Goal: Task Accomplishment & Management: Manage account settings

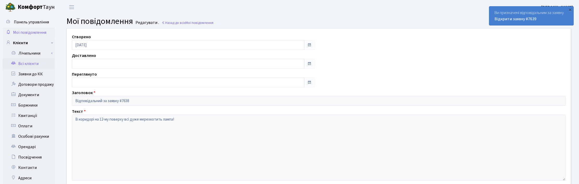
click at [29, 64] on link "Всі клієнти" at bounding box center [29, 64] width 52 height 10
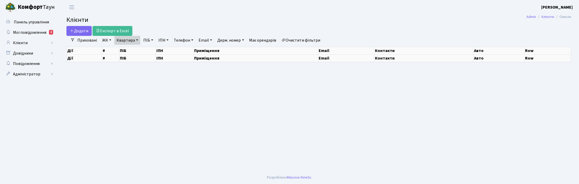
select select "25"
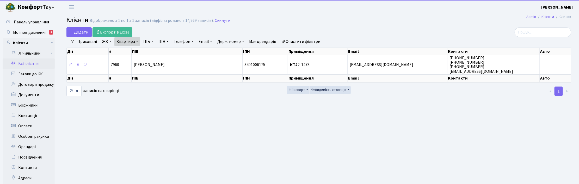
drag, startPoint x: 135, startPoint y: 38, endPoint x: 137, endPoint y: 41, distance: 3.6
click at [135, 38] on link "Квартира" at bounding box center [127, 41] width 26 height 9
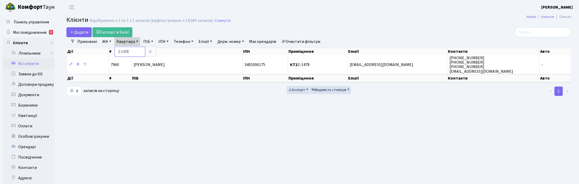
click at [134, 53] on input "2-1478" at bounding box center [130, 52] width 30 height 10
type input "2"
type input "7-3"
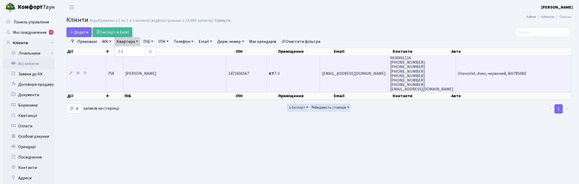
click at [156, 85] on td "Александрова Тереза Миколаївна" at bounding box center [174, 73] width 103 height 37
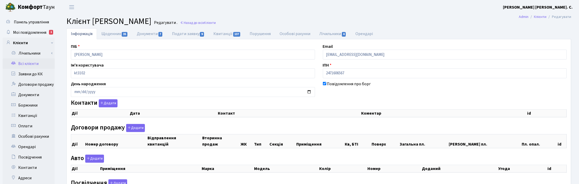
checkbox input "true"
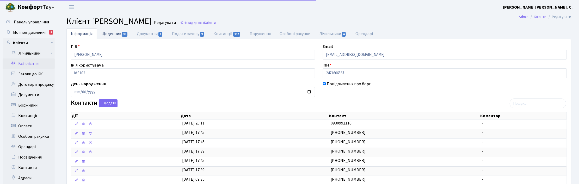
click at [116, 33] on link "Щоденник 35" at bounding box center [114, 33] width 35 height 11
select select "25"
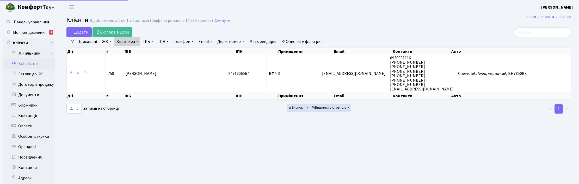
select select "25"
click at [135, 42] on link "Квартира" at bounding box center [127, 41] width 26 height 9
click at [132, 50] on input "7-3" at bounding box center [130, 52] width 30 height 10
drag, startPoint x: 126, startPoint y: 50, endPoint x: 116, endPoint y: 50, distance: 9.4
click at [116, 50] on input "7-3" at bounding box center [130, 52] width 30 height 10
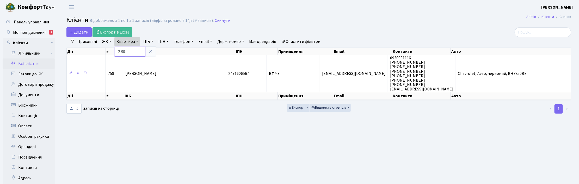
type input "2-90"
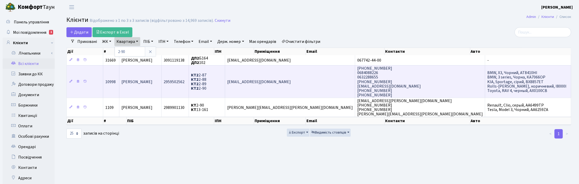
click at [162, 86] on td "Сапко Олена Костянтинівна" at bounding box center [140, 81] width 42 height 33
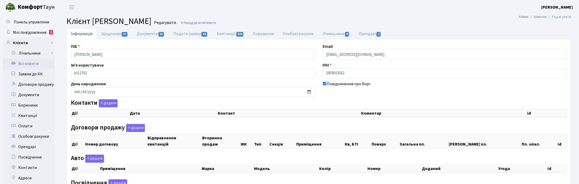
checkbox input "true"
select select "25"
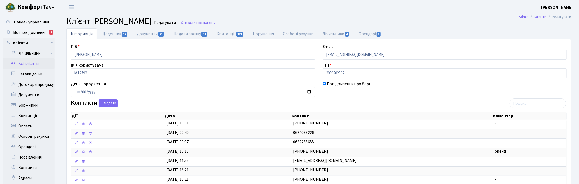
click at [380, 104] on div "Контакти Додати Дії Дата Контакт Коментар Дії Дата Контакт Коментар" at bounding box center [319, 144] width 504 height 88
click at [367, 35] on link "Орендарі 2" at bounding box center [370, 33] width 32 height 11
select select "25"
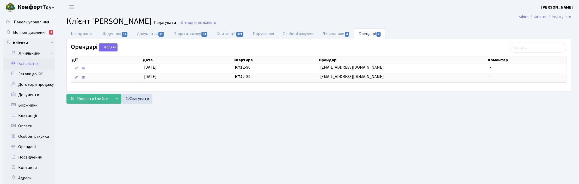
drag, startPoint x: 272, startPoint y: 124, endPoint x: 311, endPoint y: 109, distance: 42.0
click at [272, 124] on main "Admin Клієнти Редагувати Клієнт Сапко Олена Костянтинівна Редагувати . Назад до…" at bounding box center [319, 131] width 520 height 234
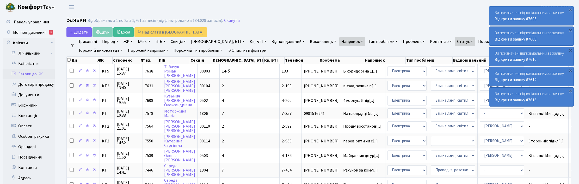
select select "25"
click at [226, 20] on link "Скинути" at bounding box center [232, 20] width 16 height 5
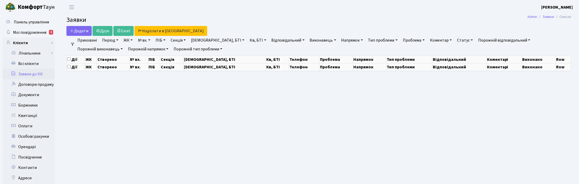
select select "25"
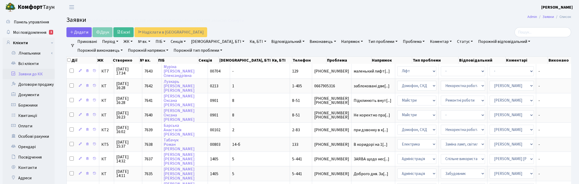
click at [339, 41] on link "Напрямок" at bounding box center [352, 41] width 26 height 9
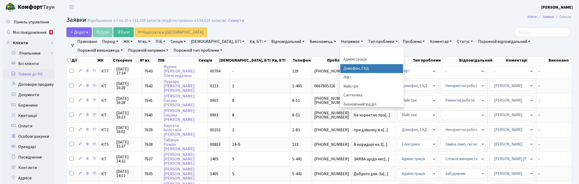
click at [340, 66] on li "Домофон, СКД" at bounding box center [371, 68] width 63 height 9
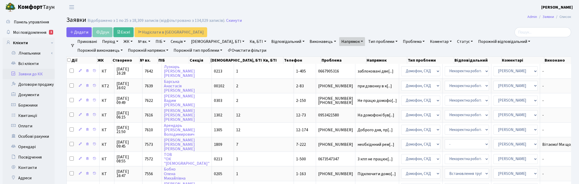
click at [455, 41] on link "Статус" at bounding box center [465, 41] width 20 height 9
click at [455, 73] on link "Не виконано" at bounding box center [475, 73] width 41 height 8
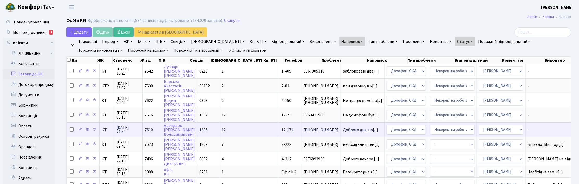
click at [126, 131] on span "02.09.2025 21:50" at bounding box center [128, 130] width 24 height 8
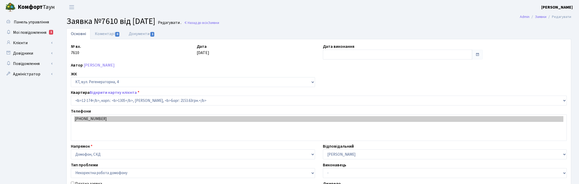
select select "7281"
select select "38"
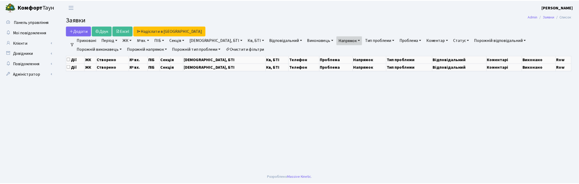
select select "25"
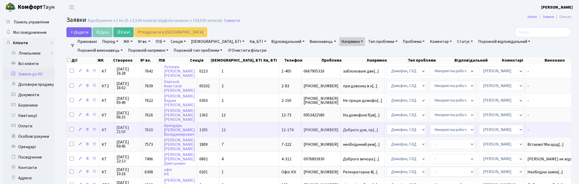
click at [71, 128] on input "checkbox" at bounding box center [72, 130] width 4 height 4
checkbox input "true"
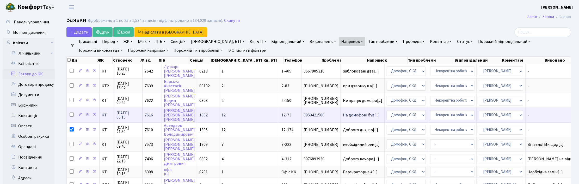
click at [71, 114] on input "checkbox" at bounding box center [72, 115] width 4 height 4
checkbox input "true"
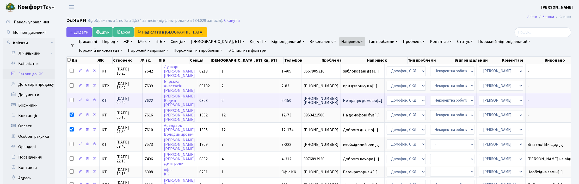
click at [72, 99] on input "checkbox" at bounding box center [72, 100] width 4 height 4
checkbox input "true"
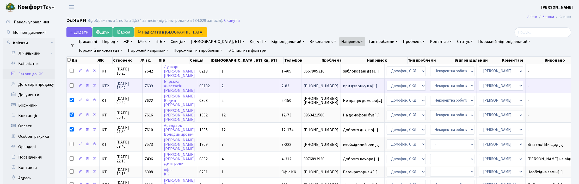
click at [72, 85] on input "checkbox" at bounding box center [72, 86] width 4 height 4
checkbox input "true"
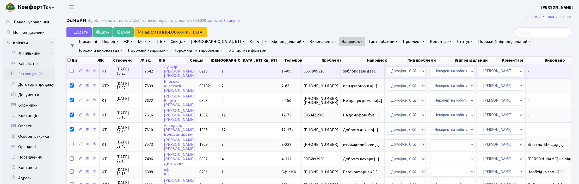
click at [72, 72] on input "checkbox" at bounding box center [72, 71] width 4 height 4
checkbox input "true"
click at [127, 74] on span "03.09.2025 16:28" at bounding box center [128, 71] width 24 height 8
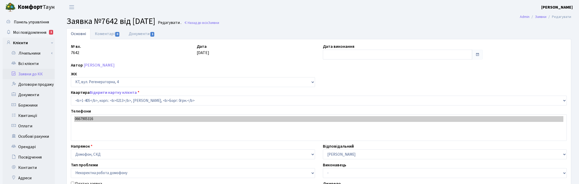
select select "456"
select select "38"
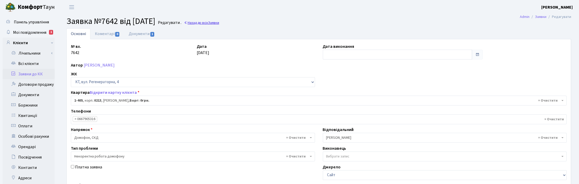
click at [214, 22] on link "Назад до всіх Заявки" at bounding box center [201, 22] width 35 height 5
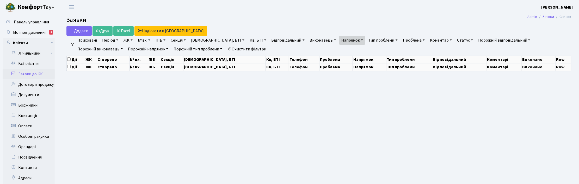
select select "25"
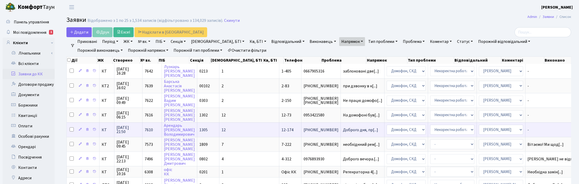
click at [72, 129] on input "checkbox" at bounding box center [72, 130] width 4 height 4
checkbox input "true"
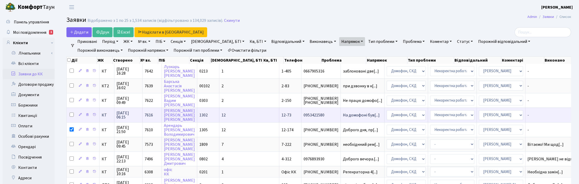
click at [71, 113] on input "checkbox" at bounding box center [72, 115] width 4 height 4
checkbox input "true"
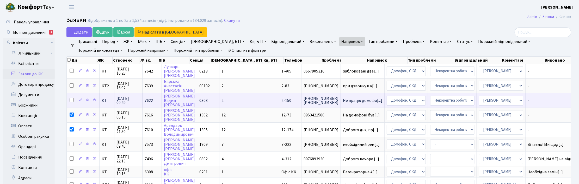
click at [72, 98] on input "checkbox" at bounding box center [72, 100] width 4 height 4
checkbox input "true"
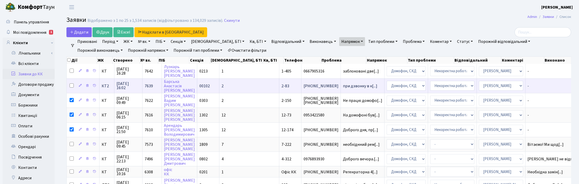
click at [72, 85] on input "checkbox" at bounding box center [72, 86] width 4 height 4
checkbox input "true"
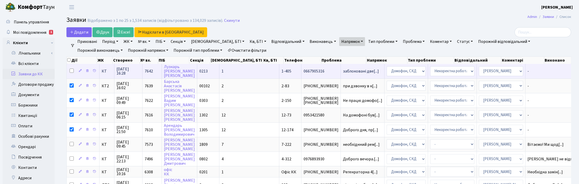
click at [72, 70] on input "checkbox" at bounding box center [72, 71] width 4 height 4
checkbox input "true"
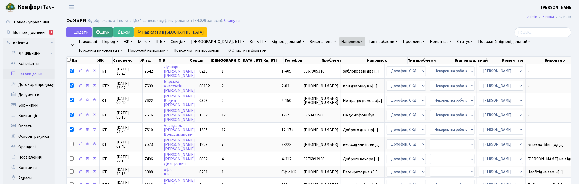
click at [104, 31] on link "Друк" at bounding box center [102, 32] width 20 height 10
click at [69, 61] on input "checkbox" at bounding box center [68, 59] width 3 height 3
checkbox input "true"
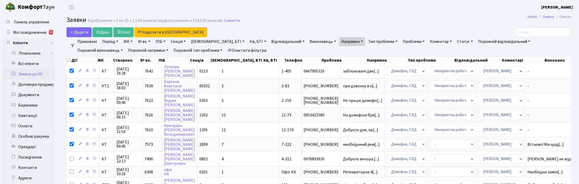
checkbox input "true"
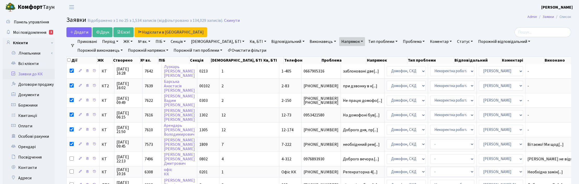
checkbox input "true"
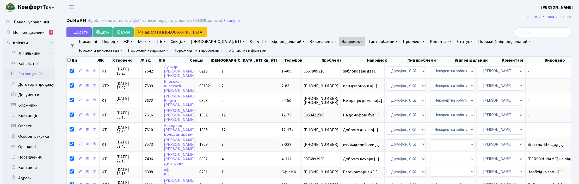
checkbox input "true"
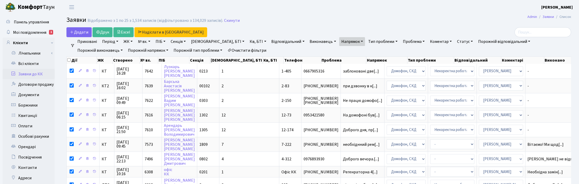
checkbox input "true"
click at [69, 61] on input "checkbox" at bounding box center [68, 59] width 3 height 3
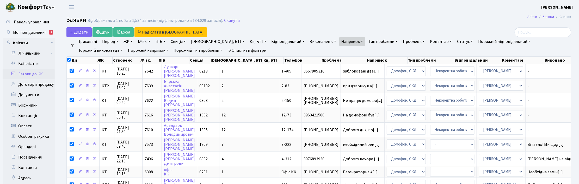
checkbox input "false"
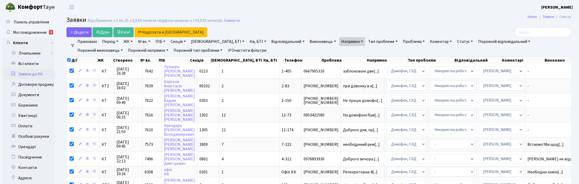
checkbox input "false"
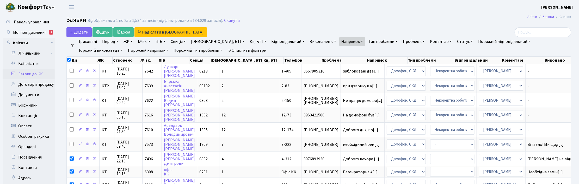
checkbox input "false"
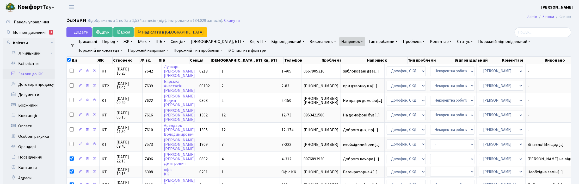
checkbox input "false"
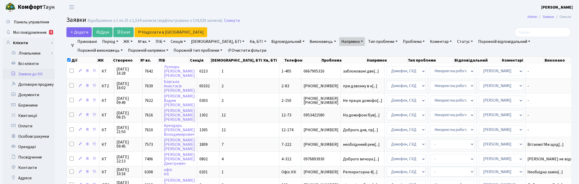
checkbox input "false"
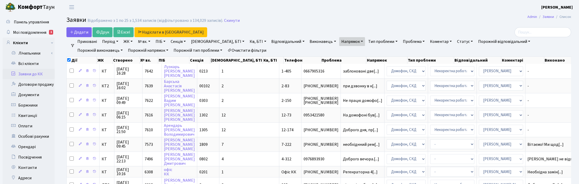
checkbox input "false"
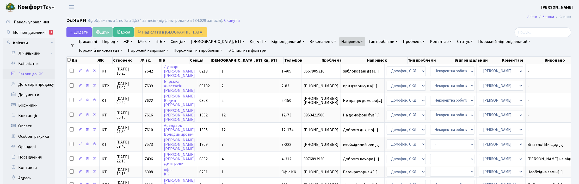
click at [339, 41] on link "Напрямок" at bounding box center [352, 41] width 26 height 9
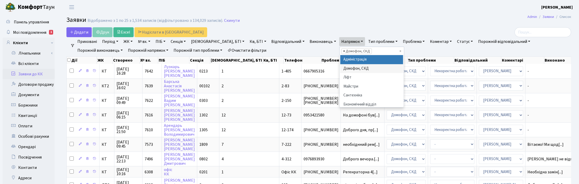
click at [343, 51] on span "×" at bounding box center [344, 51] width 2 height 5
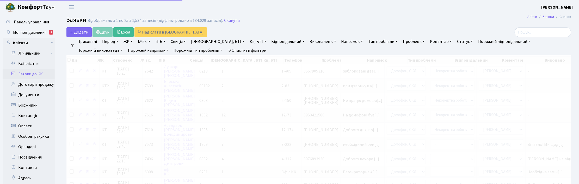
click at [339, 40] on link "Напрямок" at bounding box center [352, 41] width 26 height 9
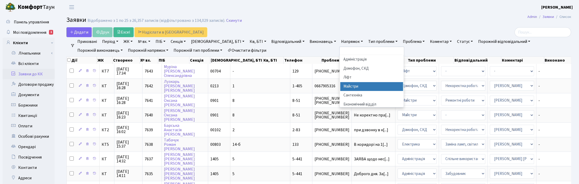
scroll to position [33, 0]
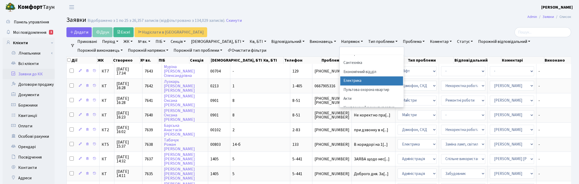
click at [340, 82] on li "Електрика" at bounding box center [371, 81] width 63 height 9
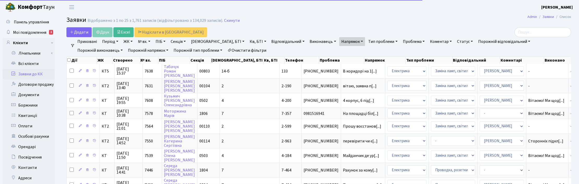
click at [455, 41] on link "Статус" at bounding box center [465, 41] width 20 height 9
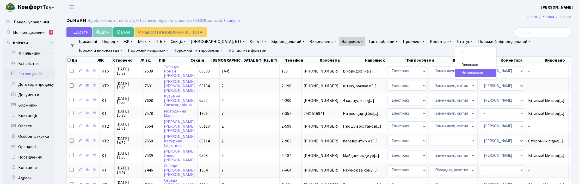
click at [455, 41] on link "Статус" at bounding box center [465, 41] width 20 height 9
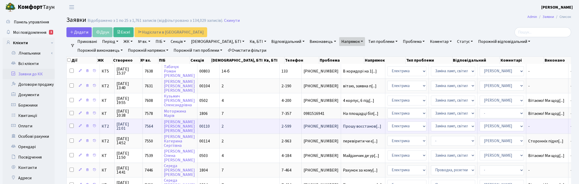
click at [123, 127] on span "01.09.2025 21:01" at bounding box center [129, 126] width 24 height 8
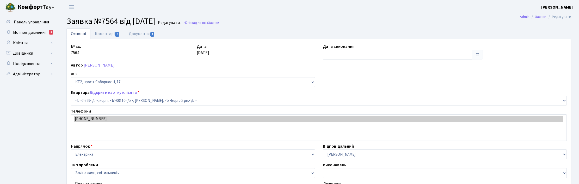
select select "15654"
select select "40"
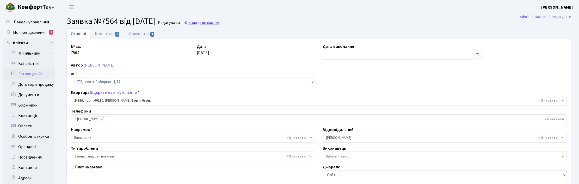
click at [219, 23] on link "Назад до всіх Заявки" at bounding box center [201, 22] width 35 height 5
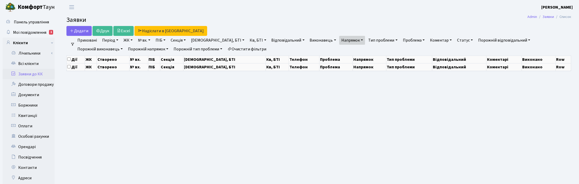
select select "25"
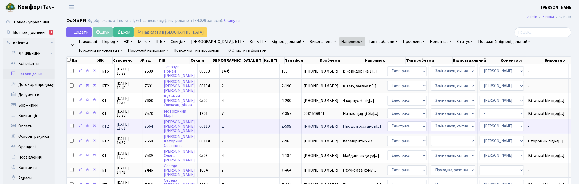
click at [71, 126] on input "checkbox" at bounding box center [72, 126] width 4 height 4
checkbox input "true"
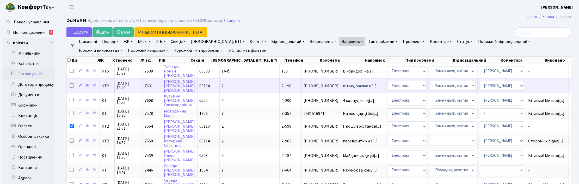
click at [71, 85] on input "checkbox" at bounding box center [72, 86] width 4 height 4
checkbox input "true"
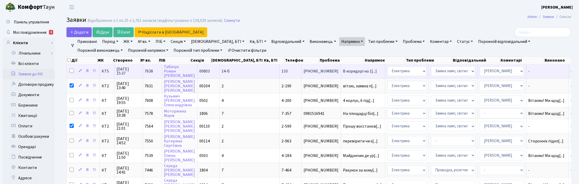
click at [72, 70] on input "checkbox" at bounding box center [72, 71] width 4 height 4
checkbox input "true"
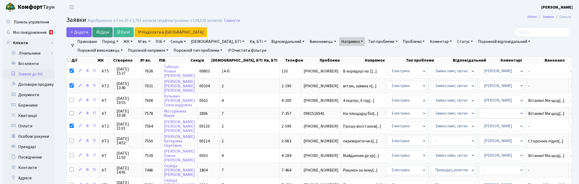
click at [101, 32] on link "Друк" at bounding box center [102, 32] width 20 height 10
click at [69, 60] on input "checkbox" at bounding box center [68, 59] width 3 height 3
checkbox input "true"
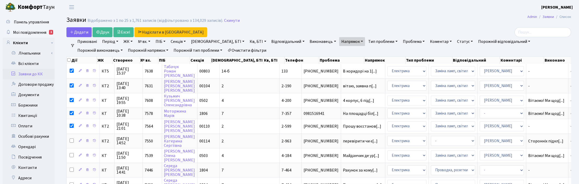
checkbox input "true"
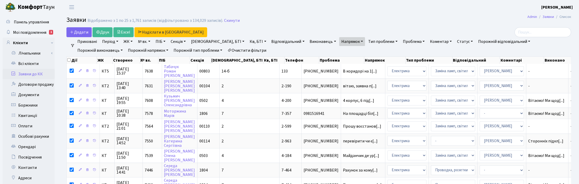
checkbox input "true"
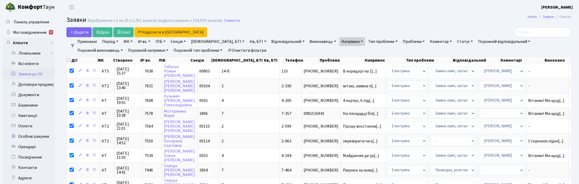
checkbox input "true"
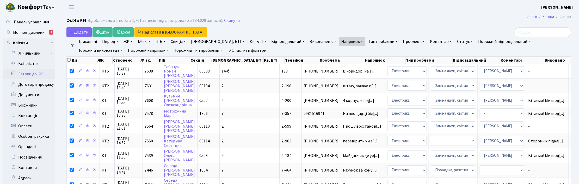
checkbox input "true"
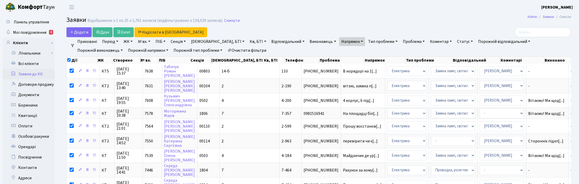
checkbox input "true"
click at [69, 60] on input "checkbox" at bounding box center [68, 59] width 3 height 3
checkbox input "false"
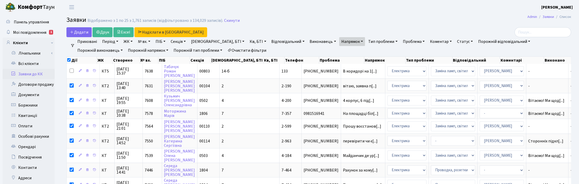
checkbox input "false"
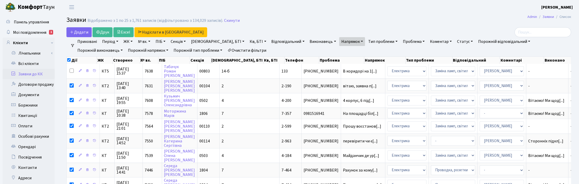
checkbox input "false"
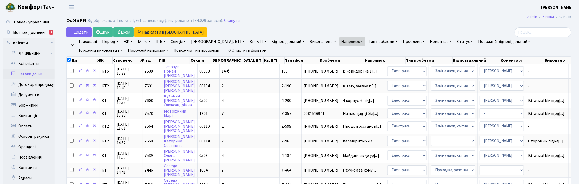
checkbox input "false"
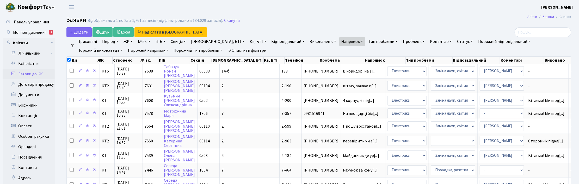
checkbox input "false"
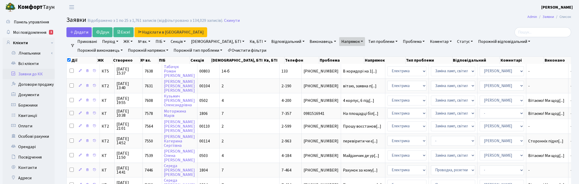
checkbox input "false"
